Goal: Find specific page/section: Find specific page/section

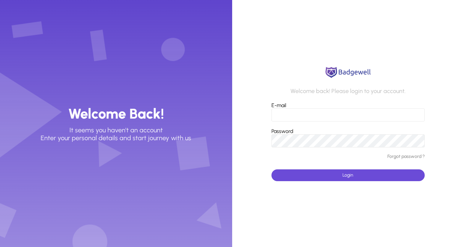
type input "**********"
click at [342, 175] on span "submit" at bounding box center [347, 175] width 153 height 16
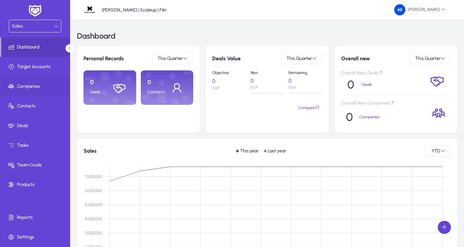
click at [40, 86] on span "Companies" at bounding box center [36, 86] width 70 height 7
